Goal: Task Accomplishment & Management: Use online tool/utility

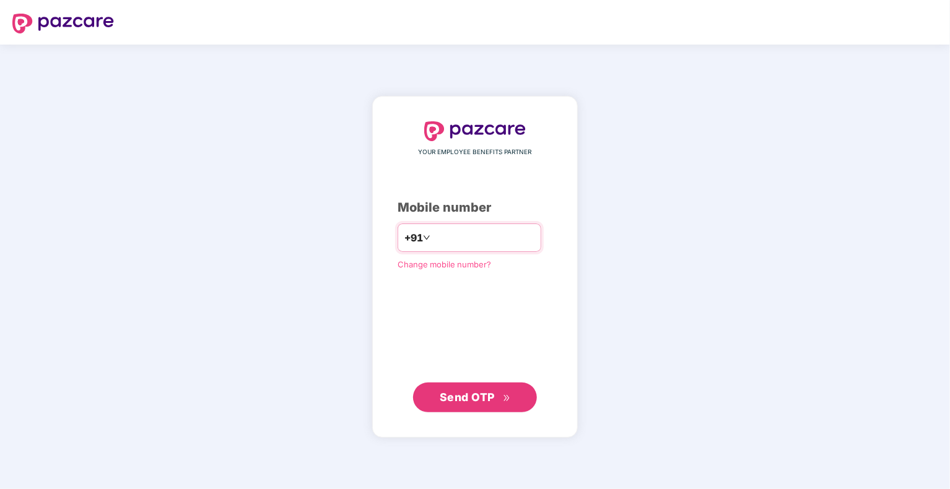
type input "**********"
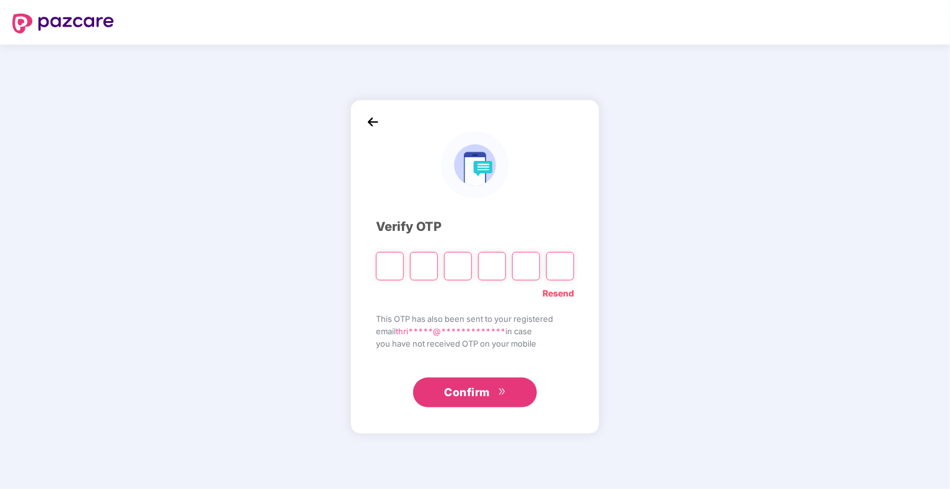
type input "*"
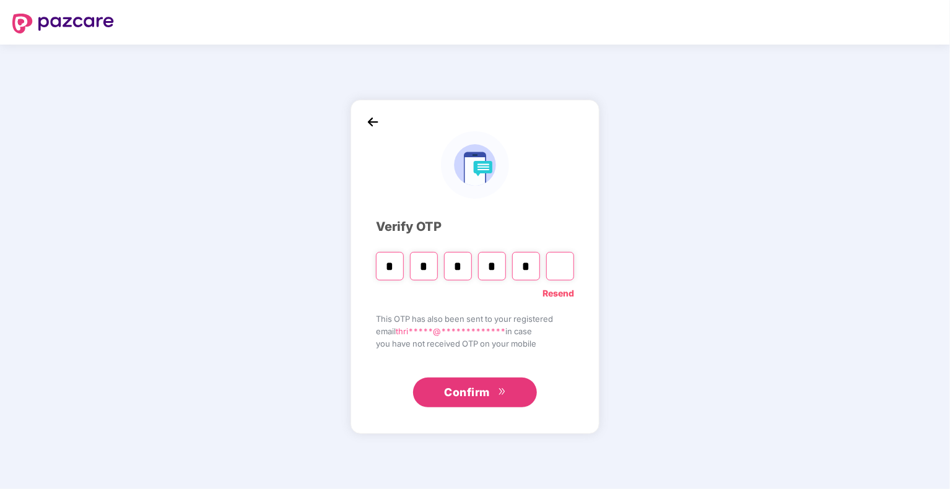
type input "*"
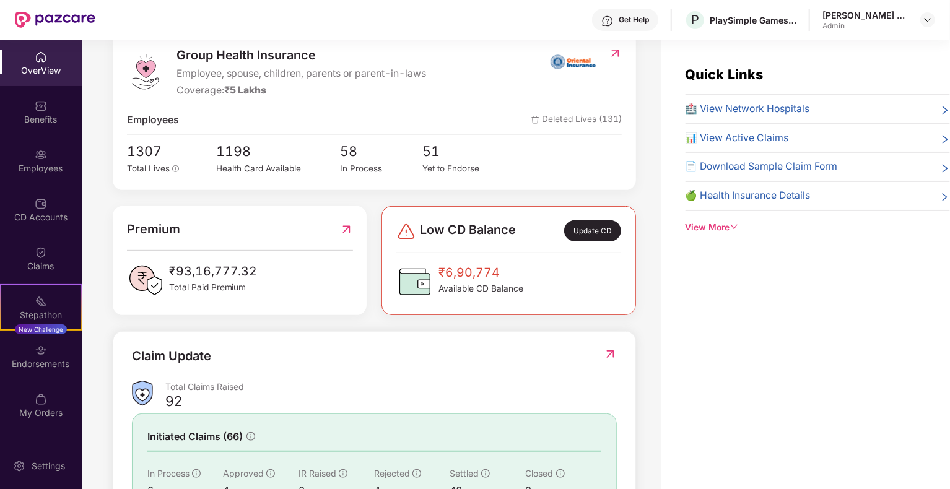
scroll to position [272, 0]
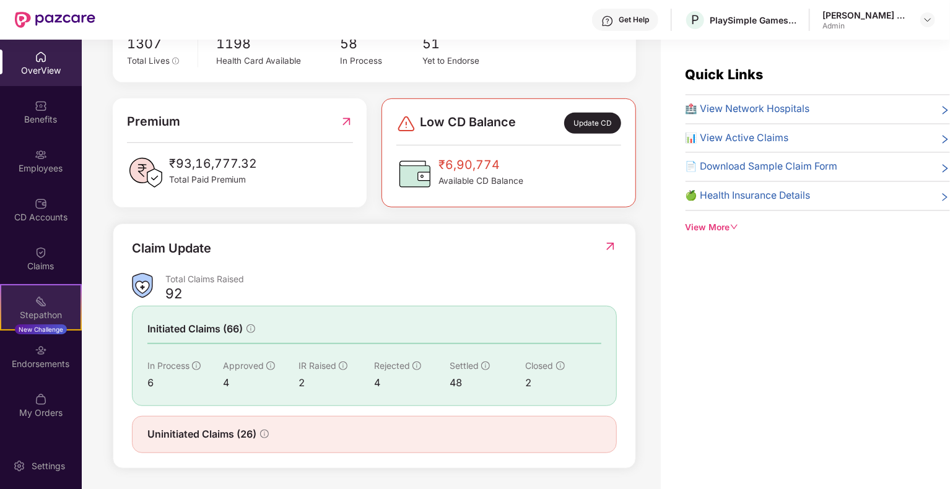
click at [50, 305] on div "Stepathon New Challenge" at bounding box center [41, 307] width 82 height 46
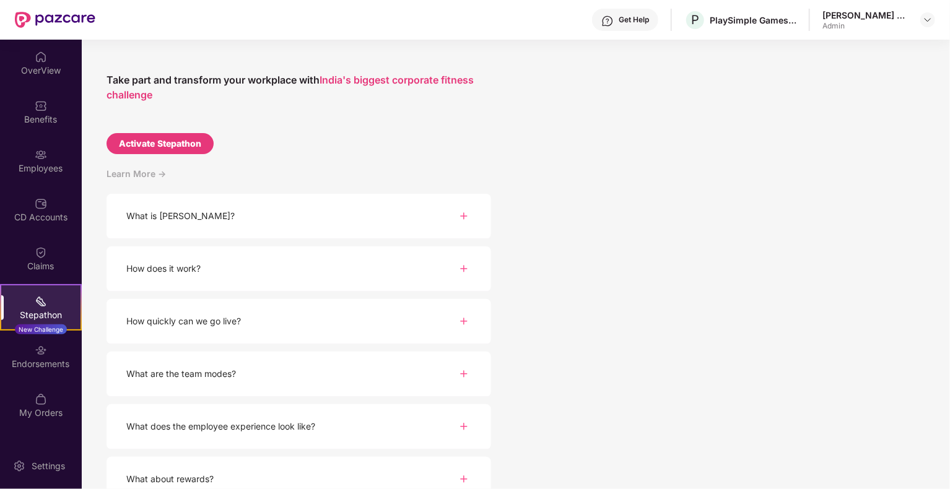
scroll to position [67, 0]
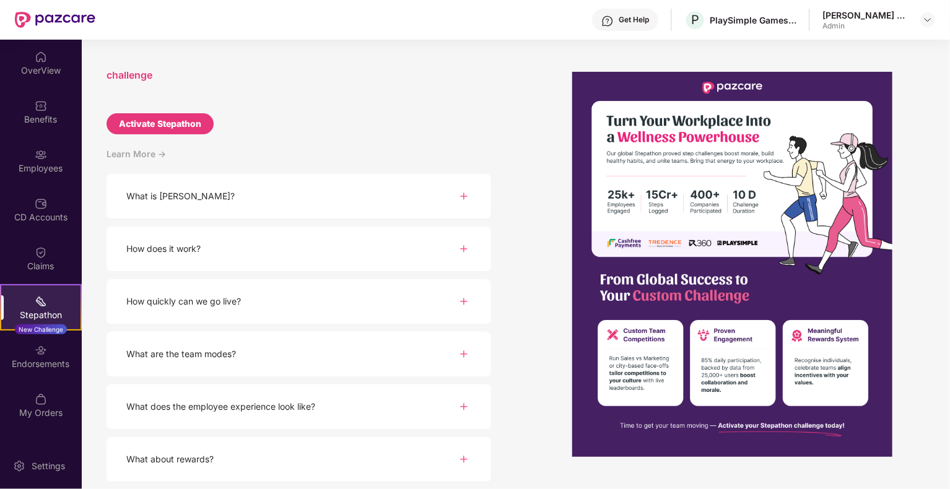
drag, startPoint x: 155, startPoint y: 353, endPoint x: 407, endPoint y: 112, distance: 349.1
click at [407, 112] on div "[PERSON_NAME] Take part and transform your workplace with India's biggest corpo…" at bounding box center [299, 280] width 385 height 417
click at [168, 311] on div "How quickly can we go live?" at bounding box center [299, 301] width 385 height 45
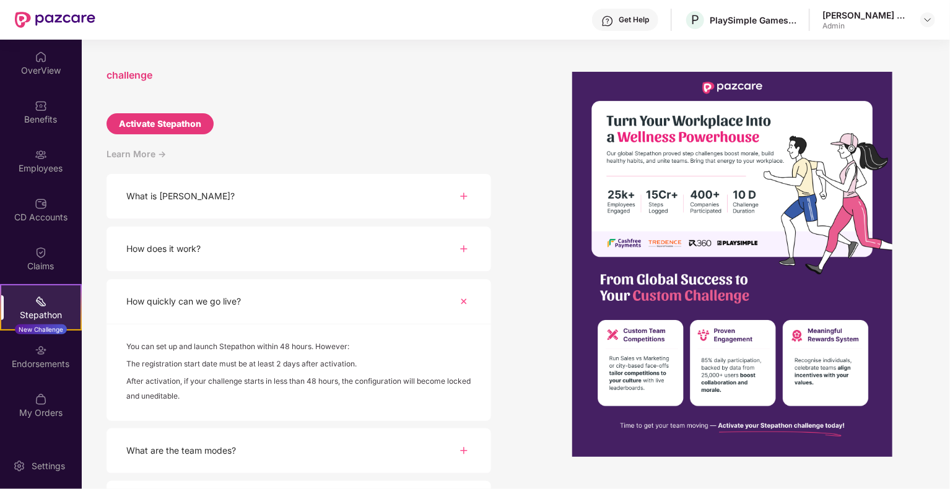
click at [163, 132] on div "Activate Stepathon" at bounding box center [160, 123] width 107 height 21
select select "****"
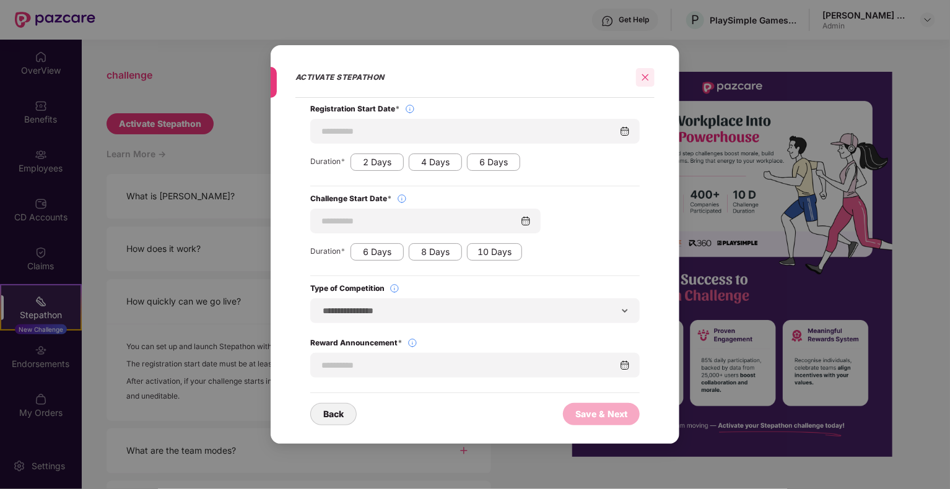
click at [644, 78] on icon "close" at bounding box center [645, 77] width 7 height 7
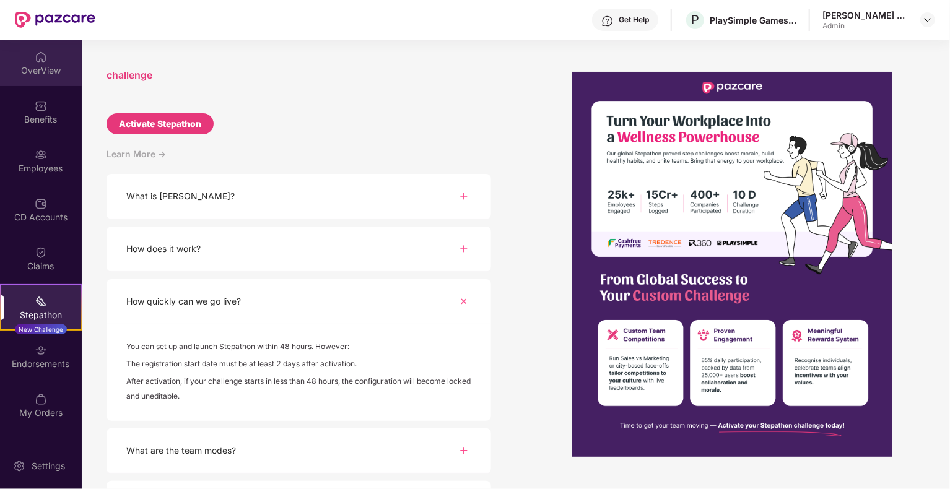
click at [44, 65] on div "OverView" at bounding box center [41, 70] width 82 height 12
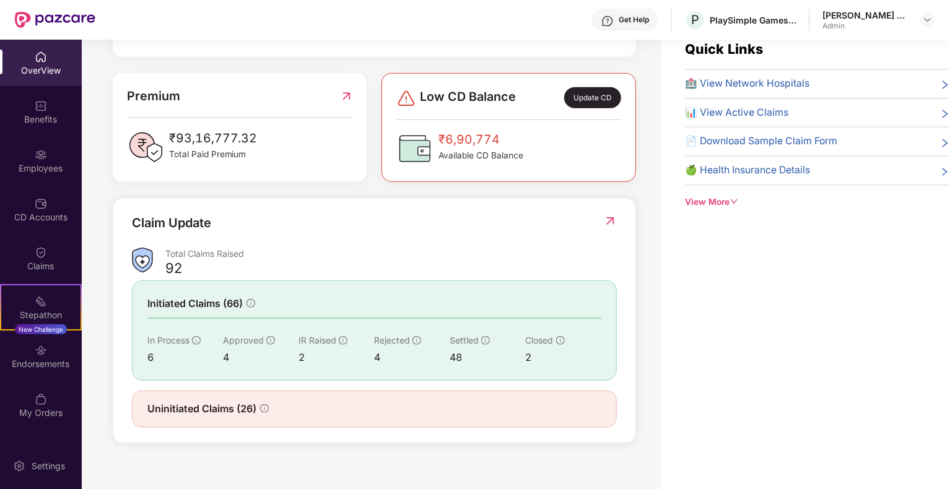
scroll to position [40, 0]
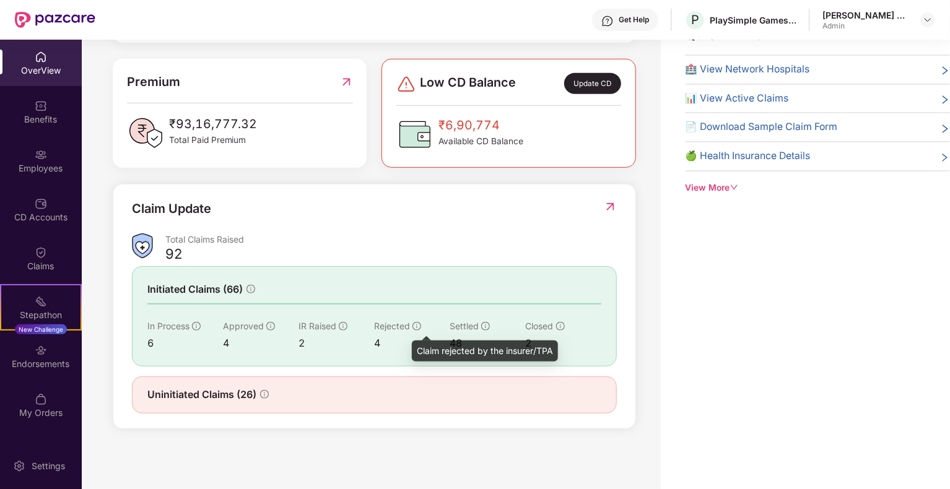
click at [411, 322] on div "Rejected" at bounding box center [412, 327] width 76 height 14
click at [203, 394] on span "Uninitiated Claims (26)" at bounding box center [201, 394] width 109 height 15
click at [260, 389] on div "Uninitiated Claims (26)" at bounding box center [207, 394] width 121 height 15
click at [262, 395] on icon "info-circle" at bounding box center [264, 394] width 9 height 9
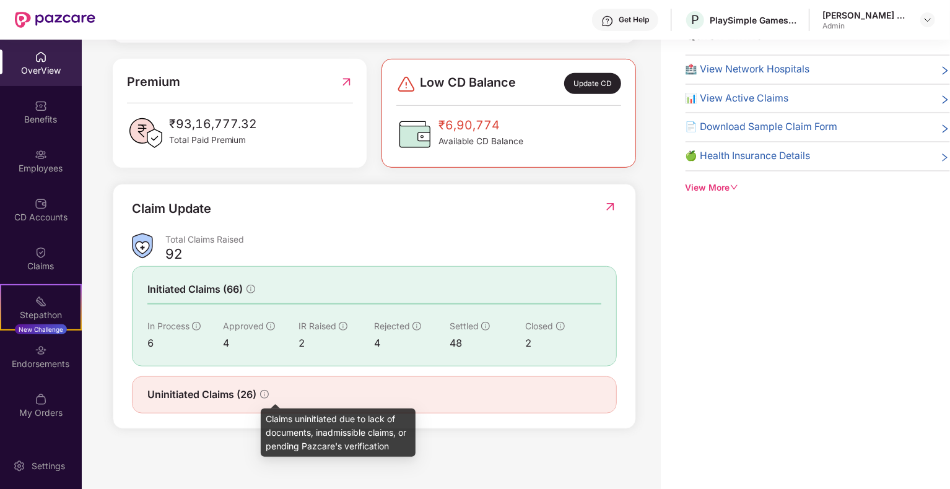
click at [264, 395] on icon "info-circle" at bounding box center [264, 394] width 9 height 9
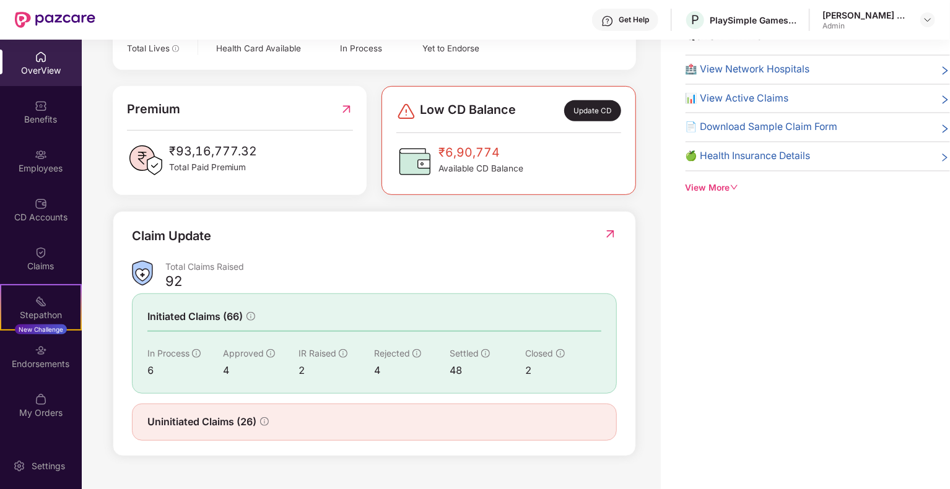
scroll to position [272, 0]
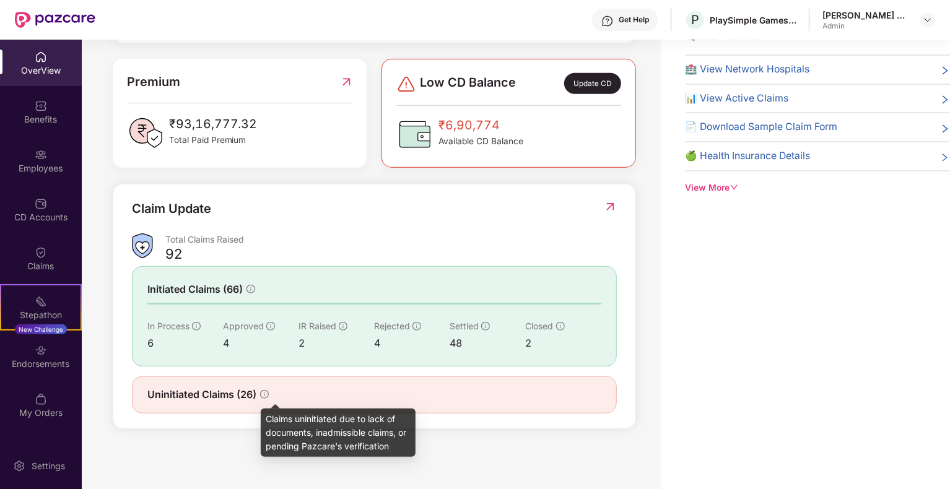
click at [266, 390] on icon "info-circle" at bounding box center [264, 394] width 9 height 9
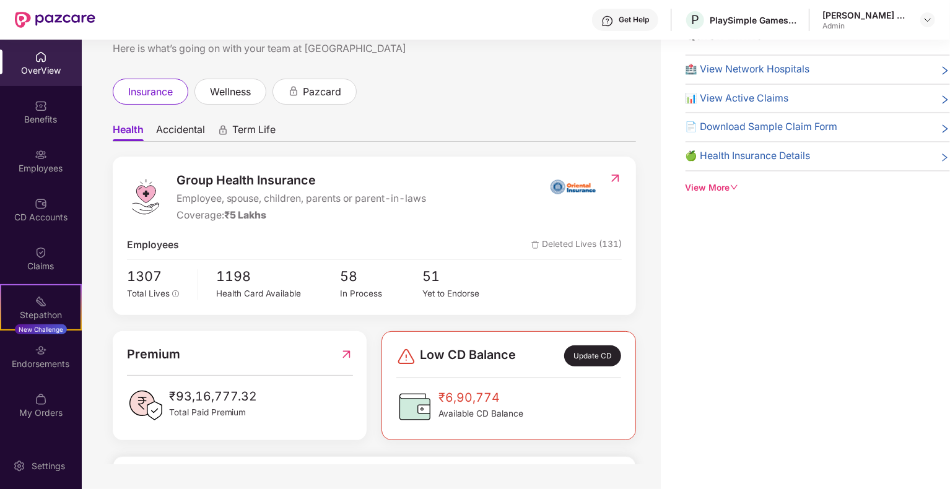
scroll to position [0, 0]
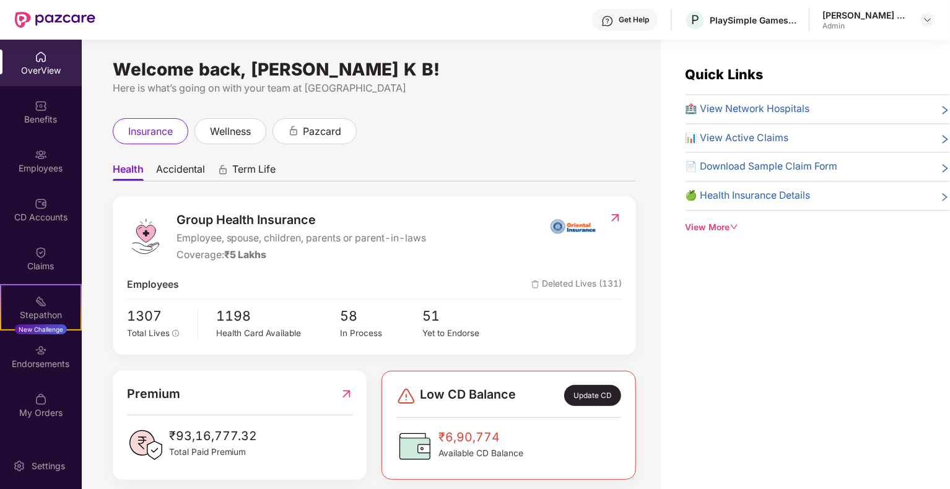
click at [767, 137] on span "📊 View Active Claims" at bounding box center [736, 138] width 103 height 15
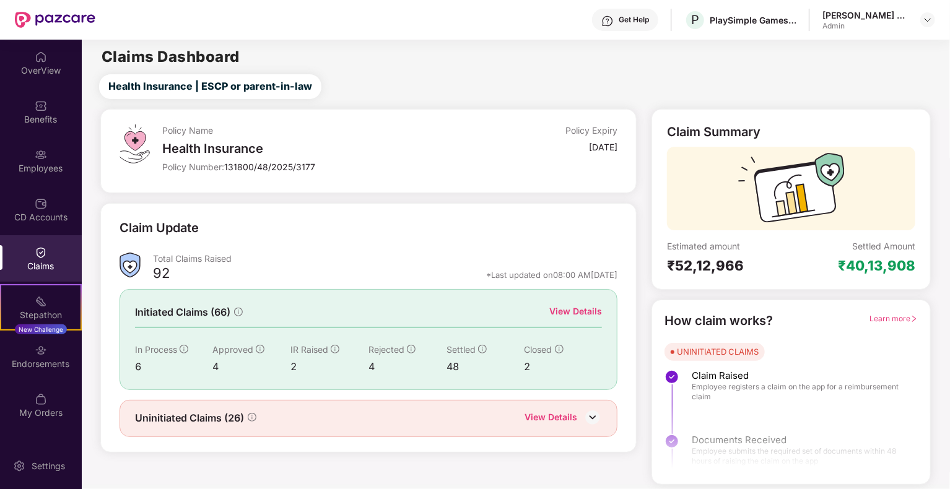
click at [592, 415] on img at bounding box center [592, 417] width 19 height 19
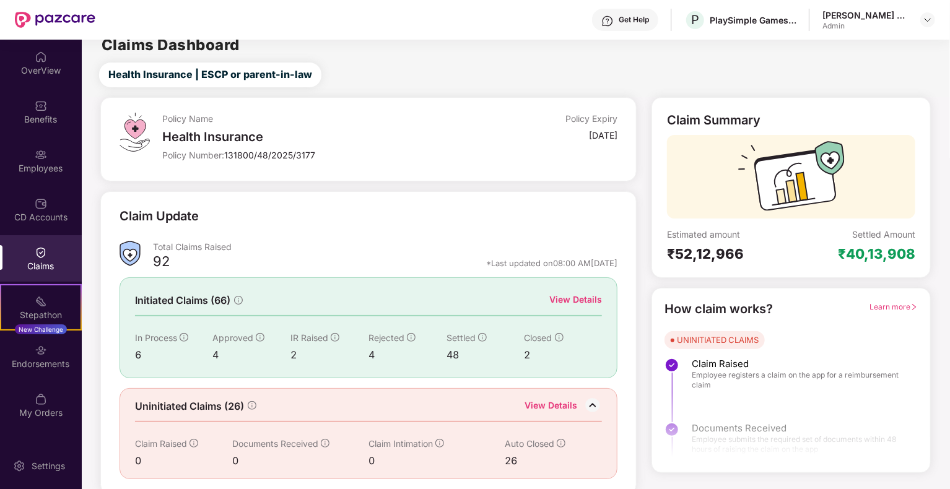
scroll to position [15, 0]
